Goal: Go to known website: Access a specific website the user already knows

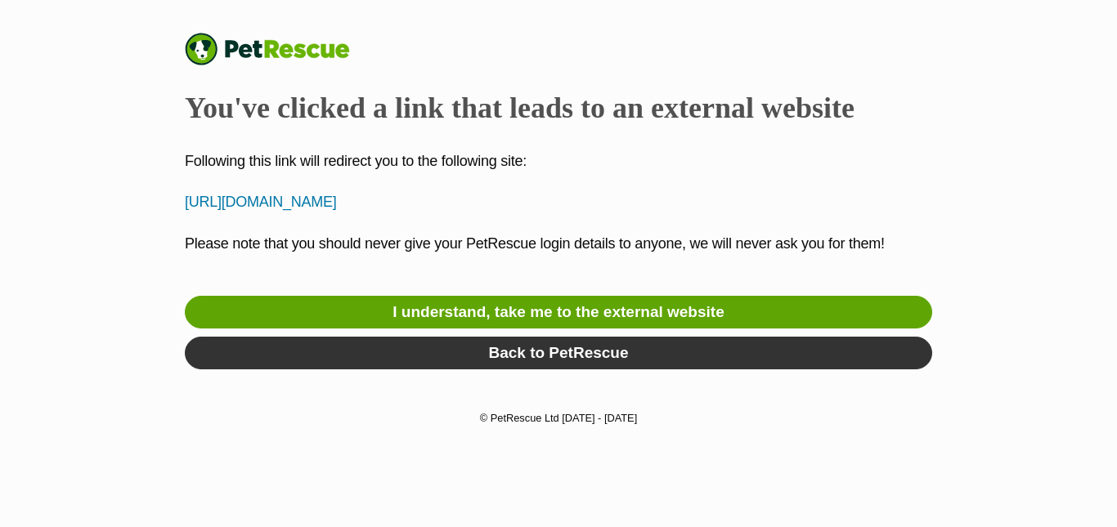
click at [512, 257] on p "Please note that you should never give your PetRescue login details to anyone, …" at bounding box center [558, 255] width 747 height 44
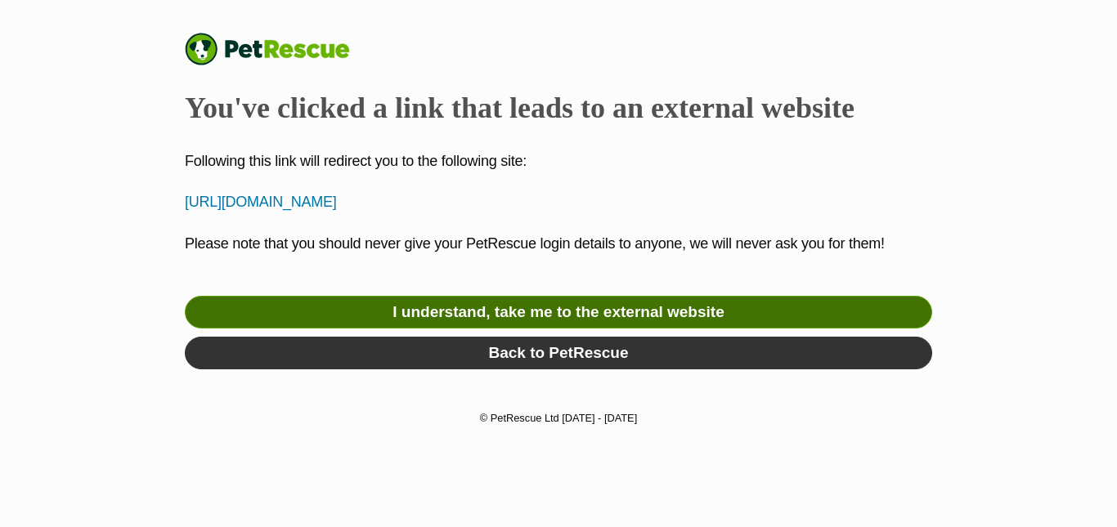
click at [679, 309] on link "I understand, take me to the external website" at bounding box center [558, 312] width 747 height 33
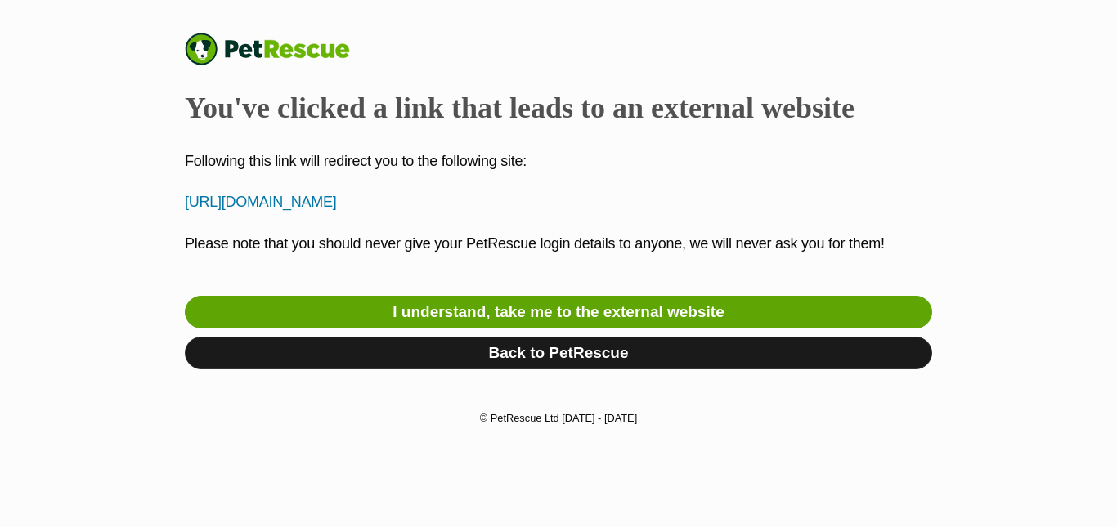
drag, startPoint x: 604, startPoint y: 320, endPoint x: 611, endPoint y: 338, distance: 19.9
click at [603, 320] on link "I understand, take me to the external website" at bounding box center [558, 312] width 747 height 33
